Goal: Find specific page/section: Find specific page/section

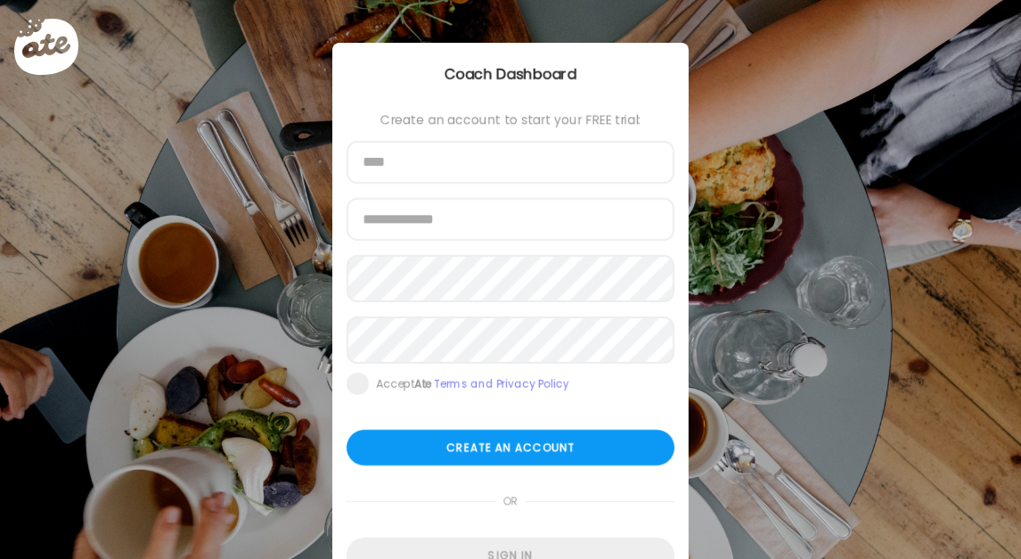
scroll to position [94, 0]
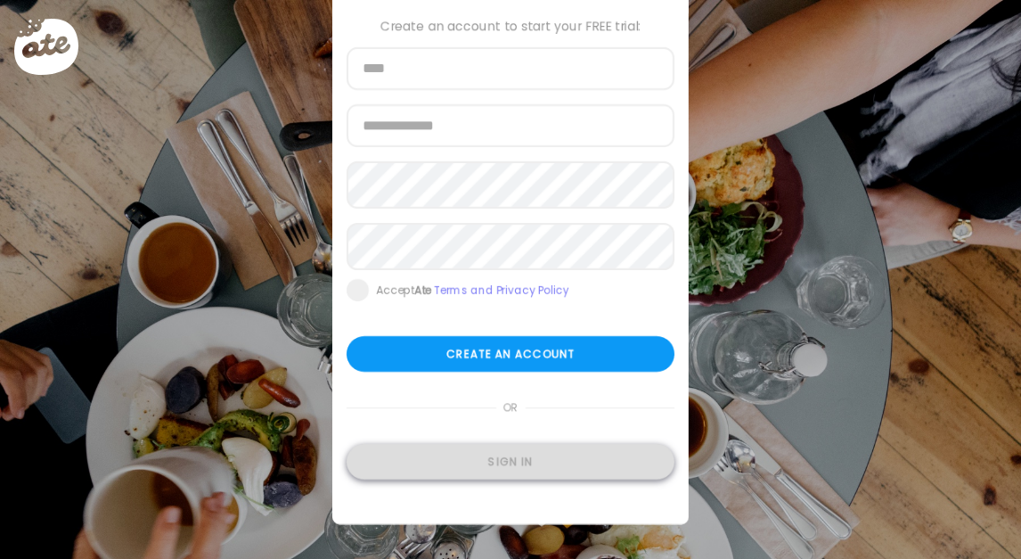
click at [417, 479] on div "Sign in" at bounding box center [511, 462] width 328 height 36
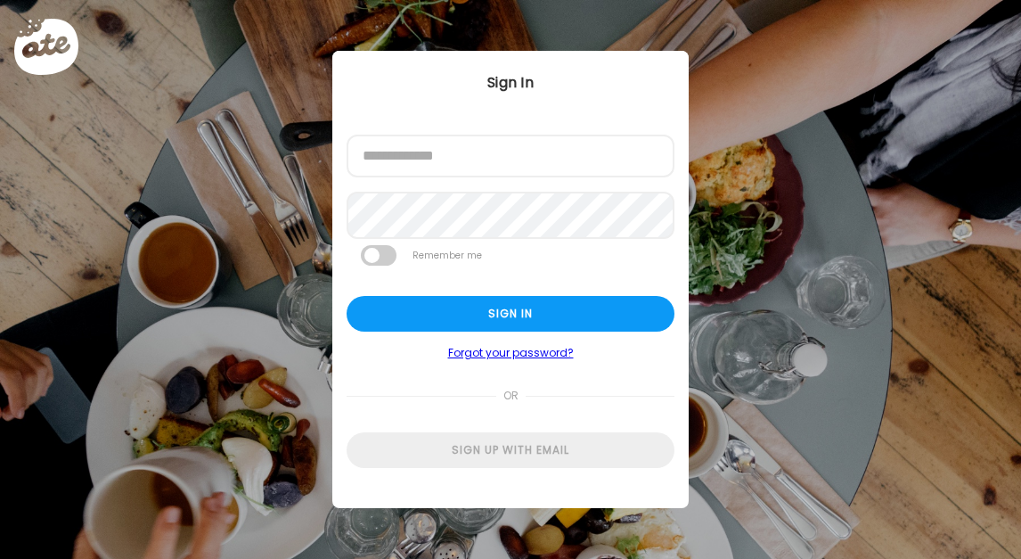
scroll to position [0, 0]
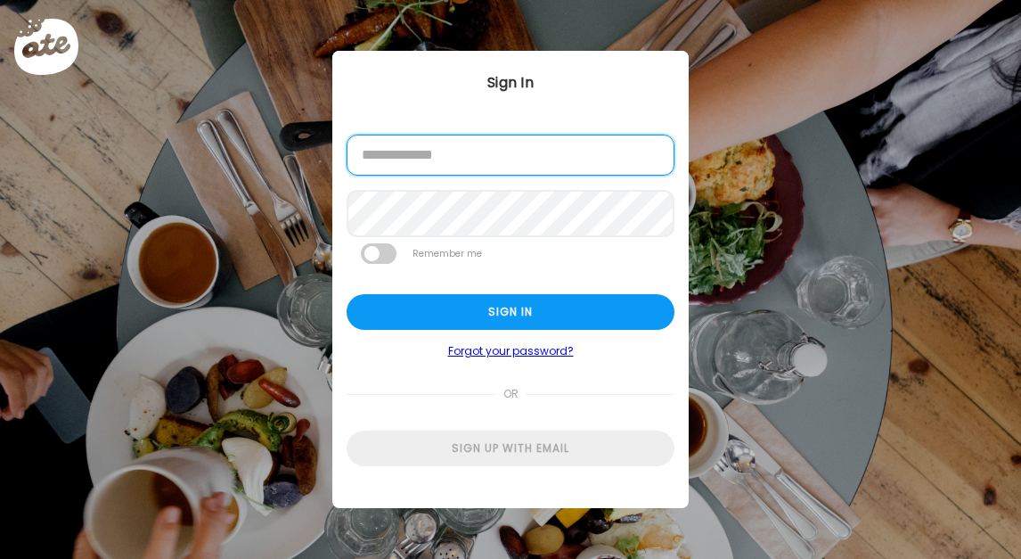
type input "**********"
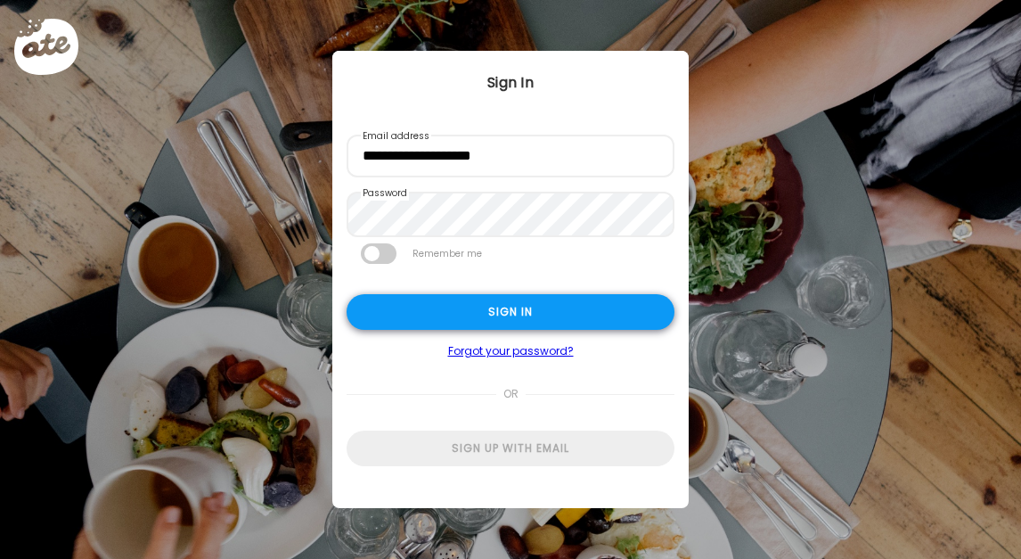
click at [433, 319] on div "Sign in" at bounding box center [511, 312] width 328 height 36
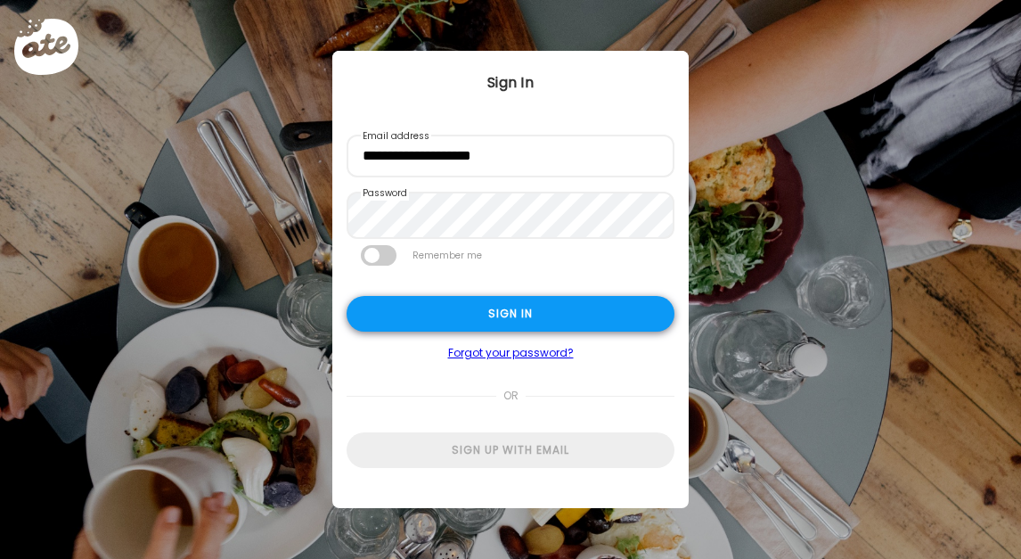
type input "***"
type input "**********"
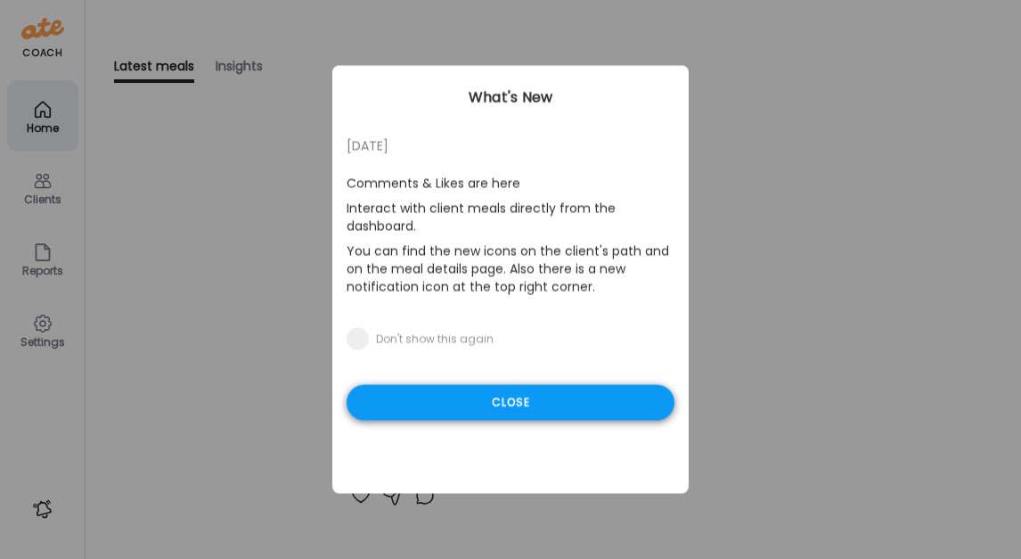
click at [413, 400] on div "Close" at bounding box center [511, 403] width 328 height 36
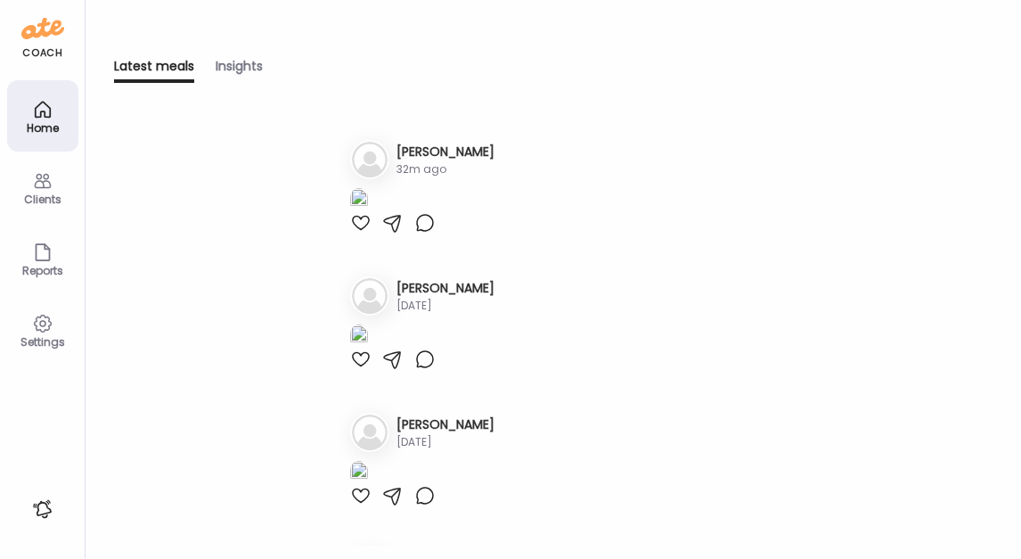
click at [368, 212] on img at bounding box center [359, 200] width 18 height 24
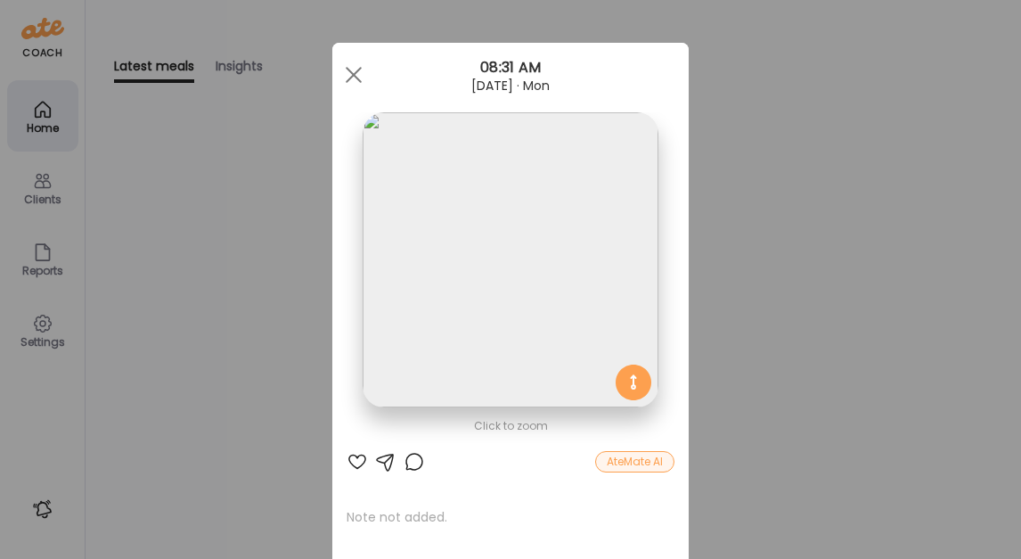
click at [472, 293] on img at bounding box center [510, 259] width 295 height 295
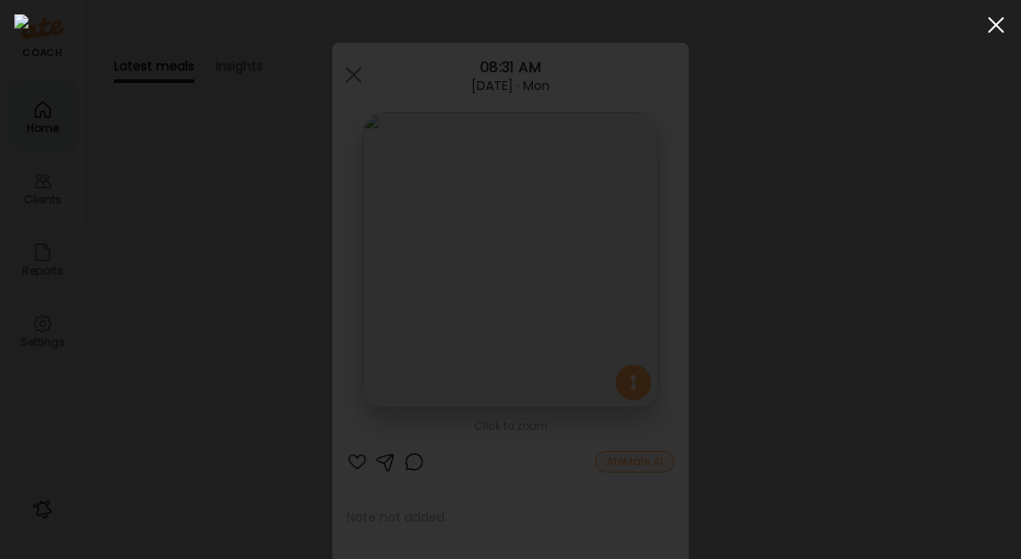
click at [991, 29] on div at bounding box center [996, 25] width 36 height 36
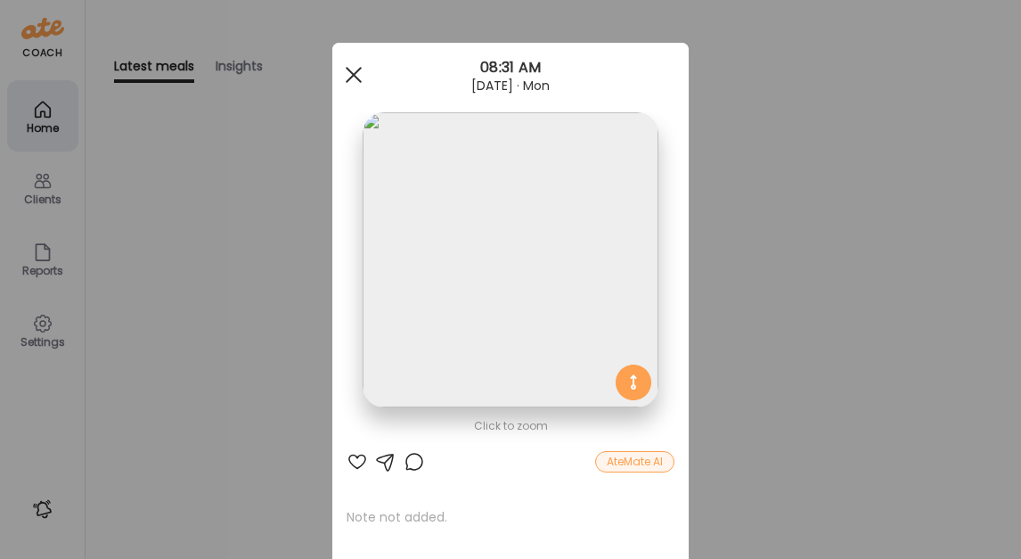
click at [356, 76] on span at bounding box center [354, 75] width 16 height 16
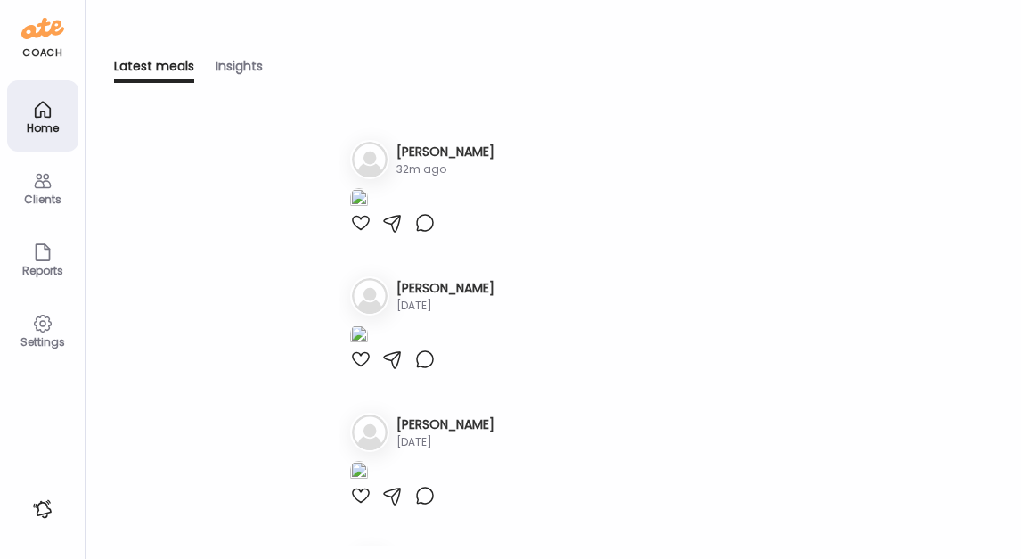
click at [37, 168] on div "Clients" at bounding box center [42, 186] width 71 height 71
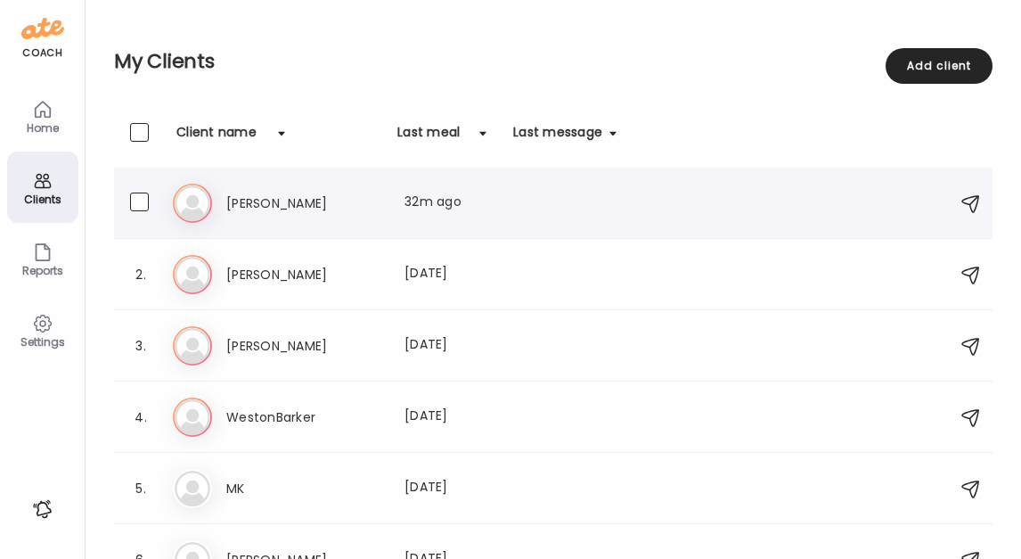
click at [264, 200] on h3 "Barbara" at bounding box center [304, 202] width 157 height 21
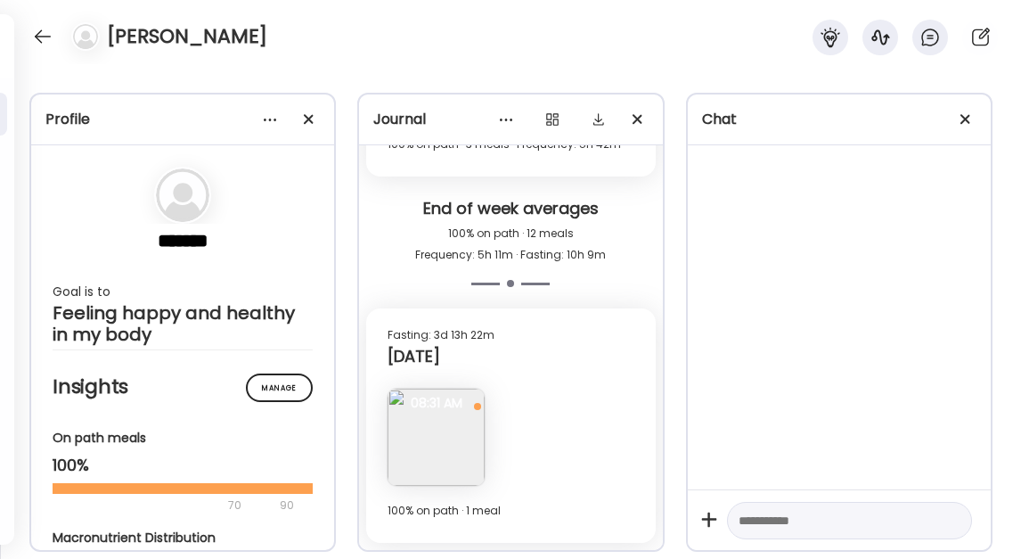
scroll to position [4919, 0]
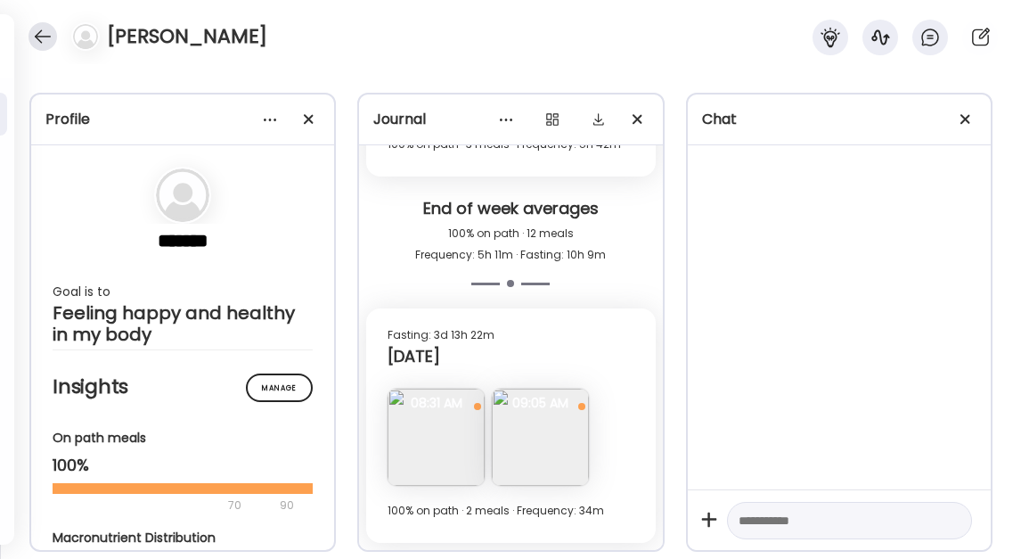
click at [37, 37] on div at bounding box center [43, 36] width 29 height 29
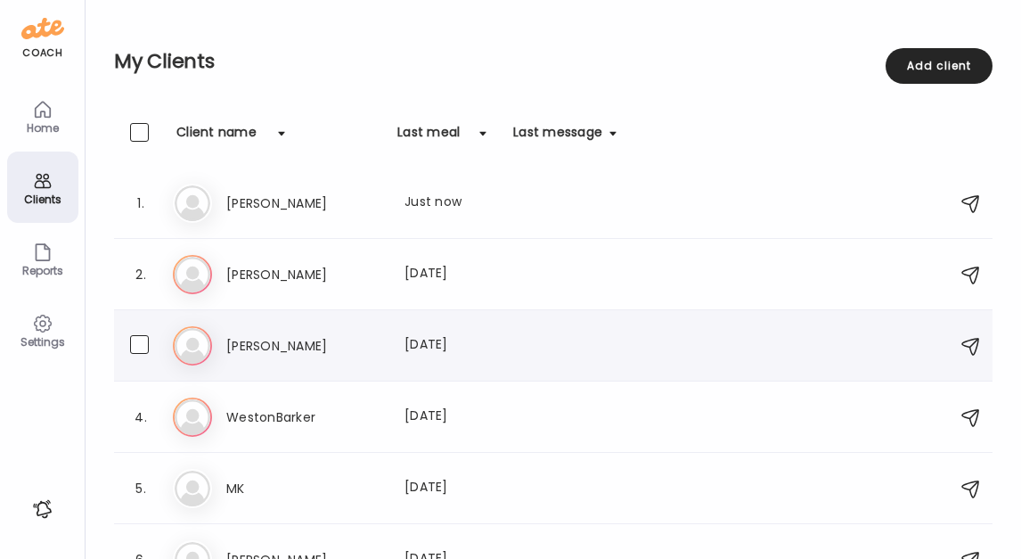
click at [329, 337] on h3 "Lavonne" at bounding box center [304, 345] width 157 height 21
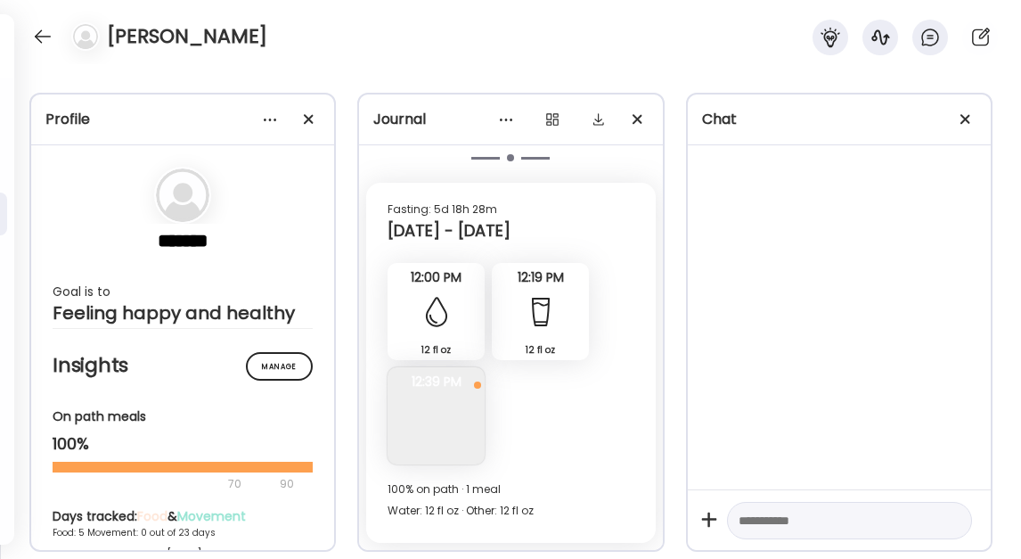
scroll to position [3961, 0]
